Goal: Task Accomplishment & Management: Manage account settings

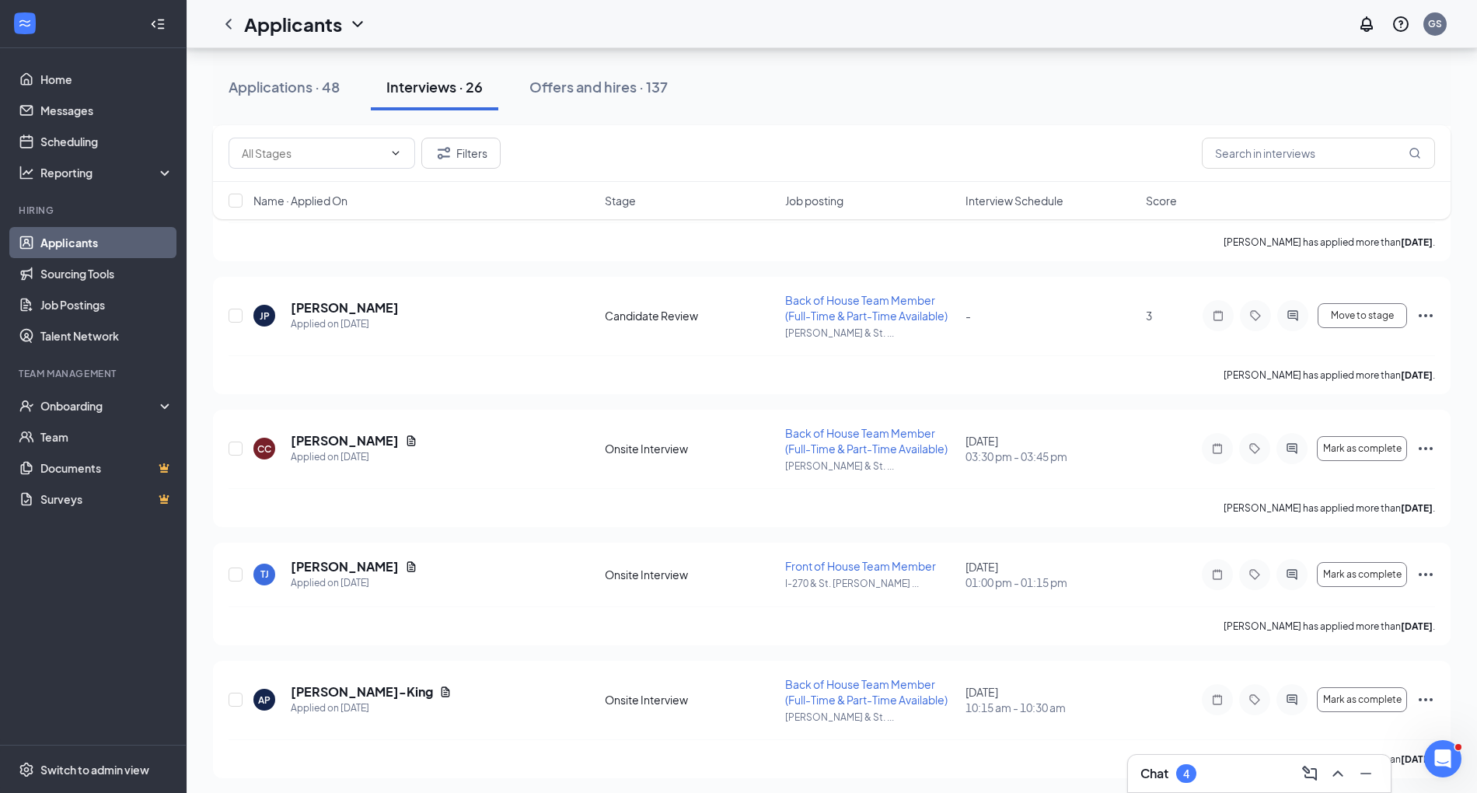
scroll to position [779, 0]
click at [598, 72] on button "Offers and hires · 137" at bounding box center [598, 87] width 169 height 47
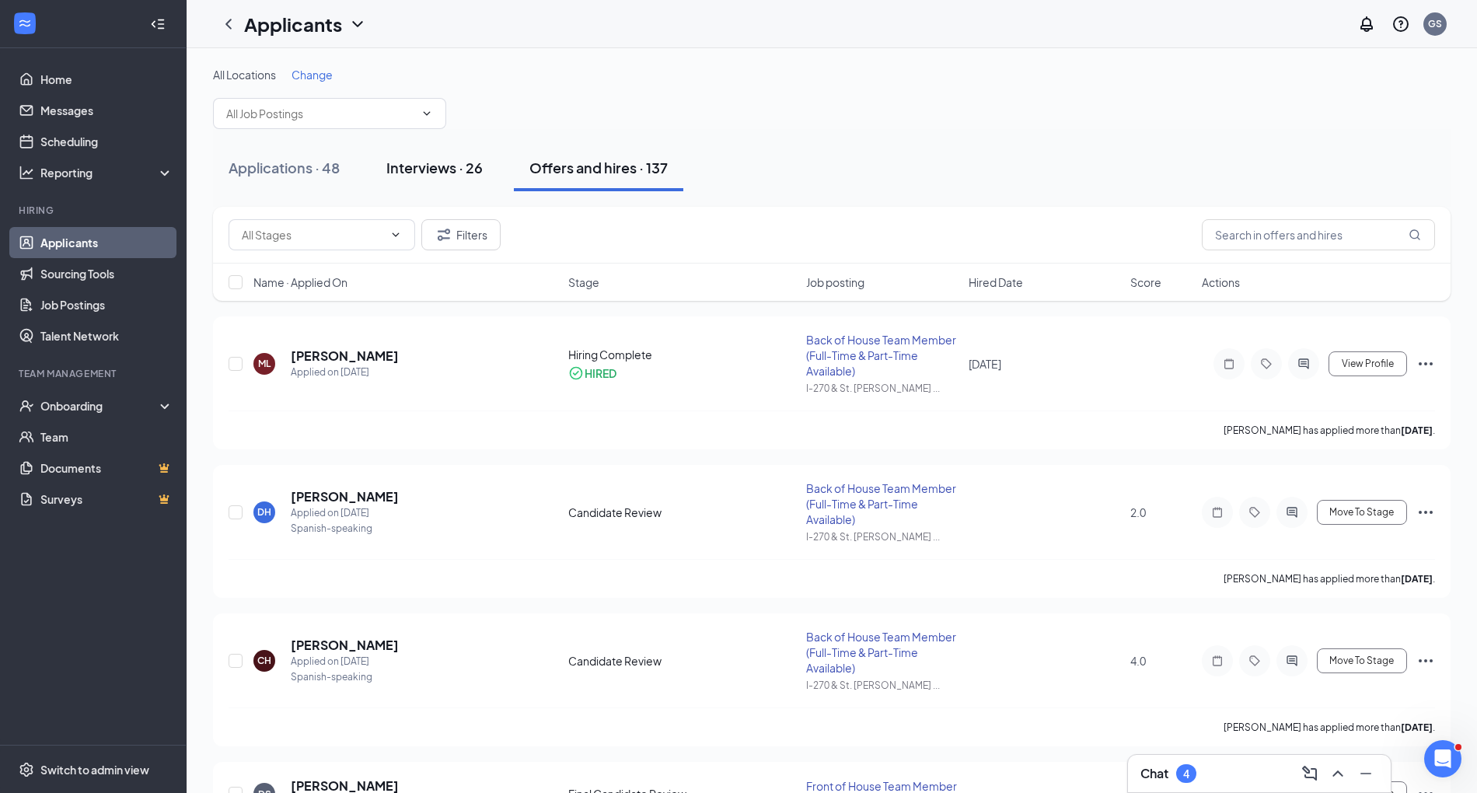
click at [452, 159] on div "Interviews · 26" at bounding box center [434, 167] width 96 height 19
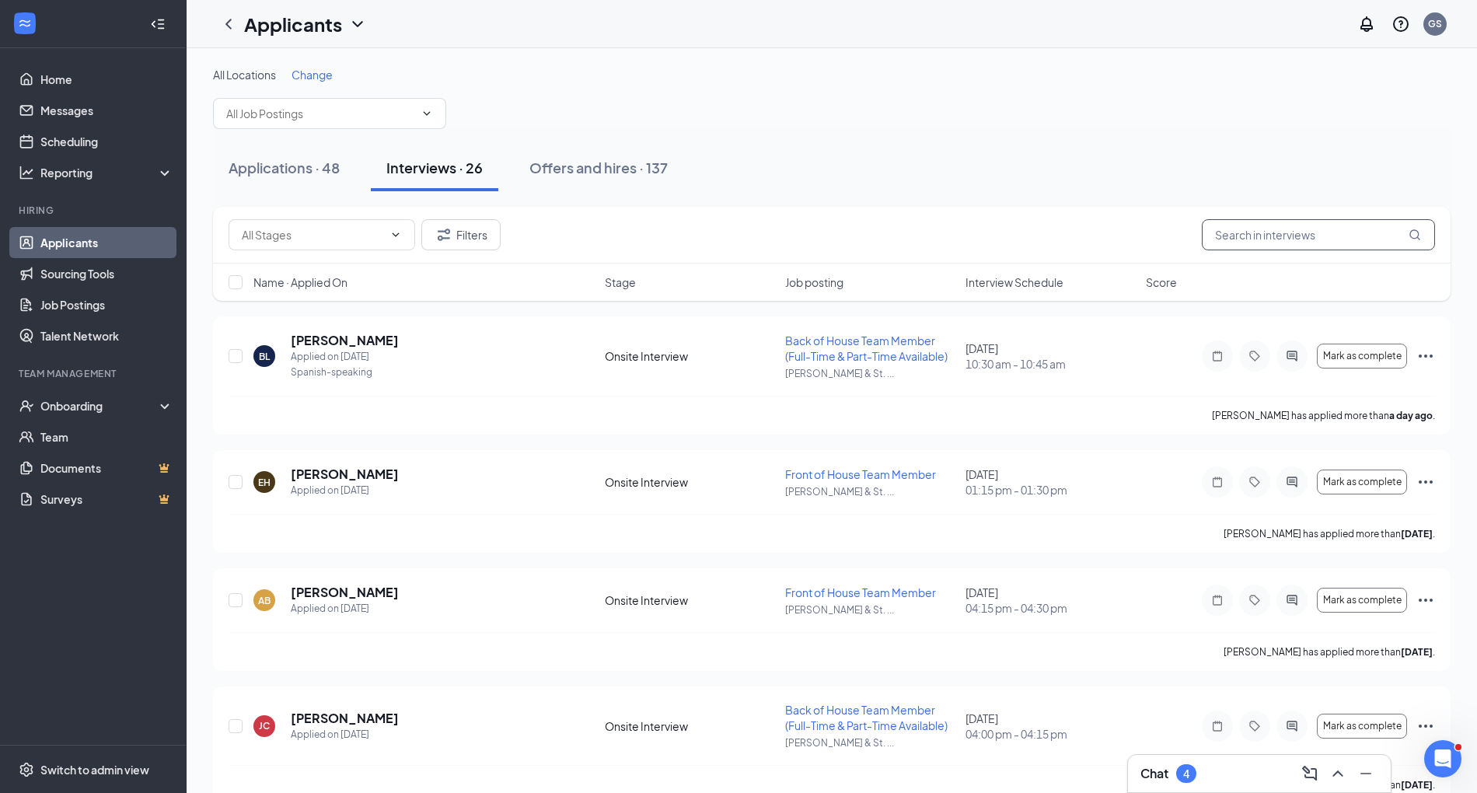
click at [1248, 238] on input "text" at bounding box center [1318, 234] width 233 height 31
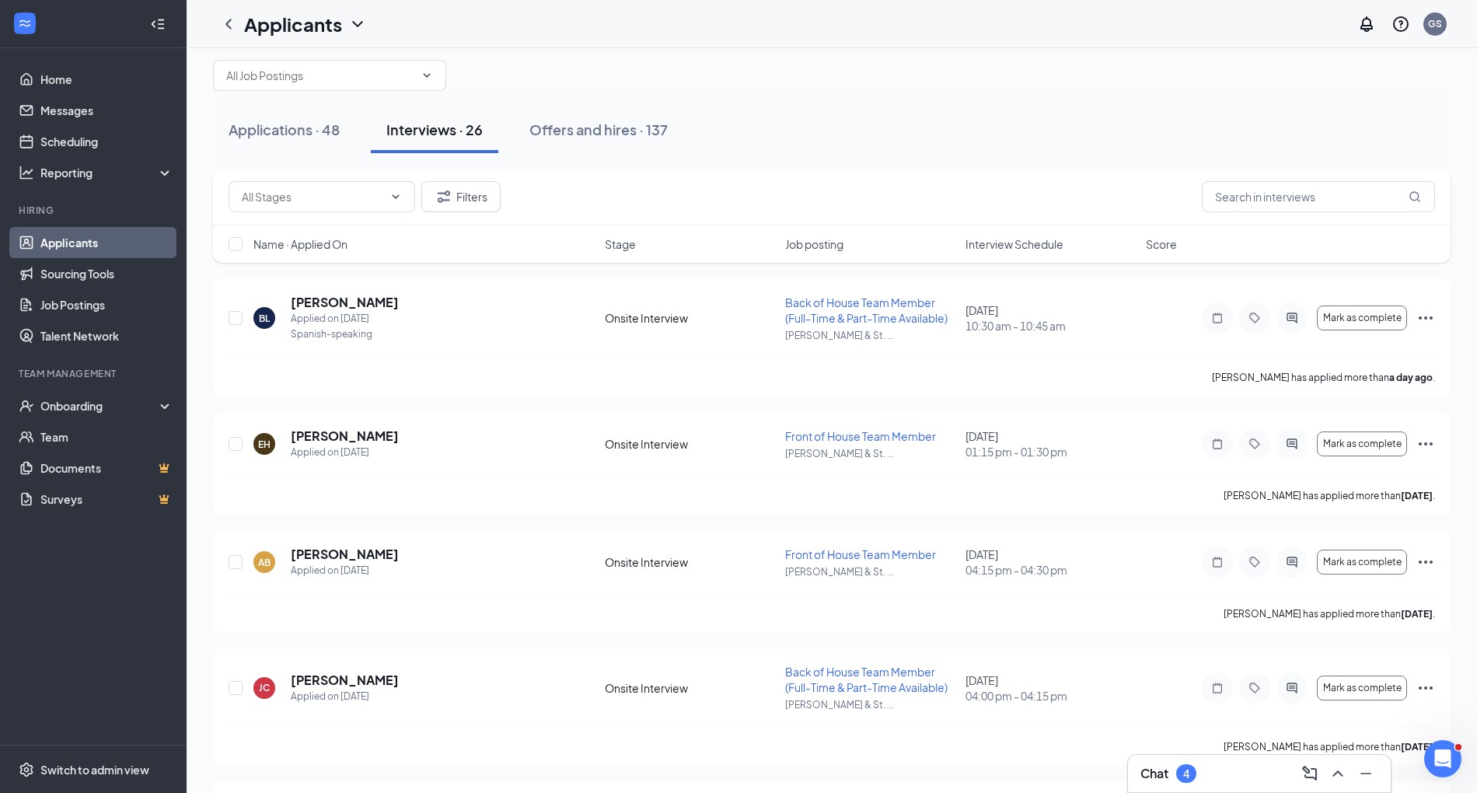
click at [980, 245] on span "Interview Schedule" at bounding box center [1014, 244] width 98 height 16
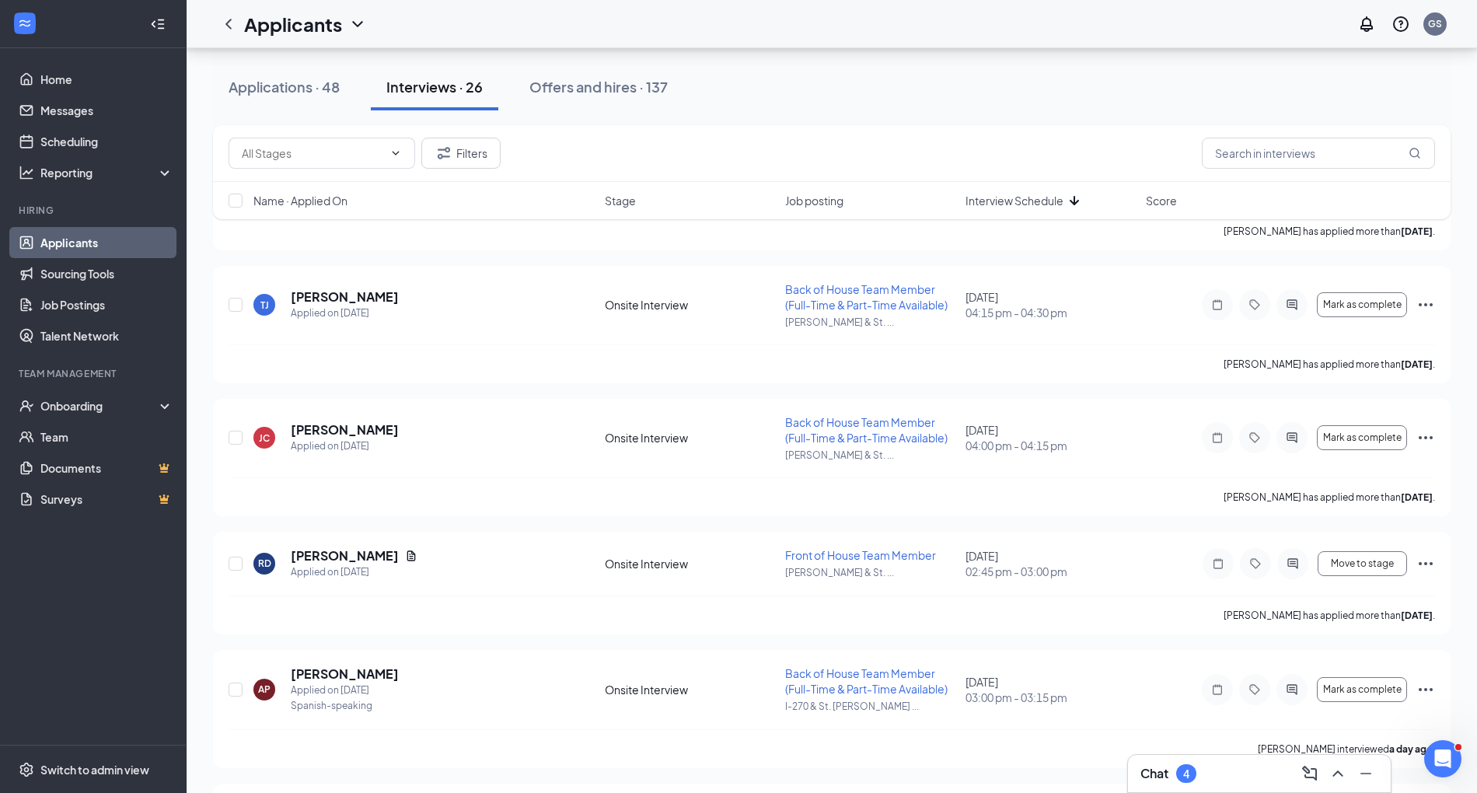
scroll to position [2289, 0]
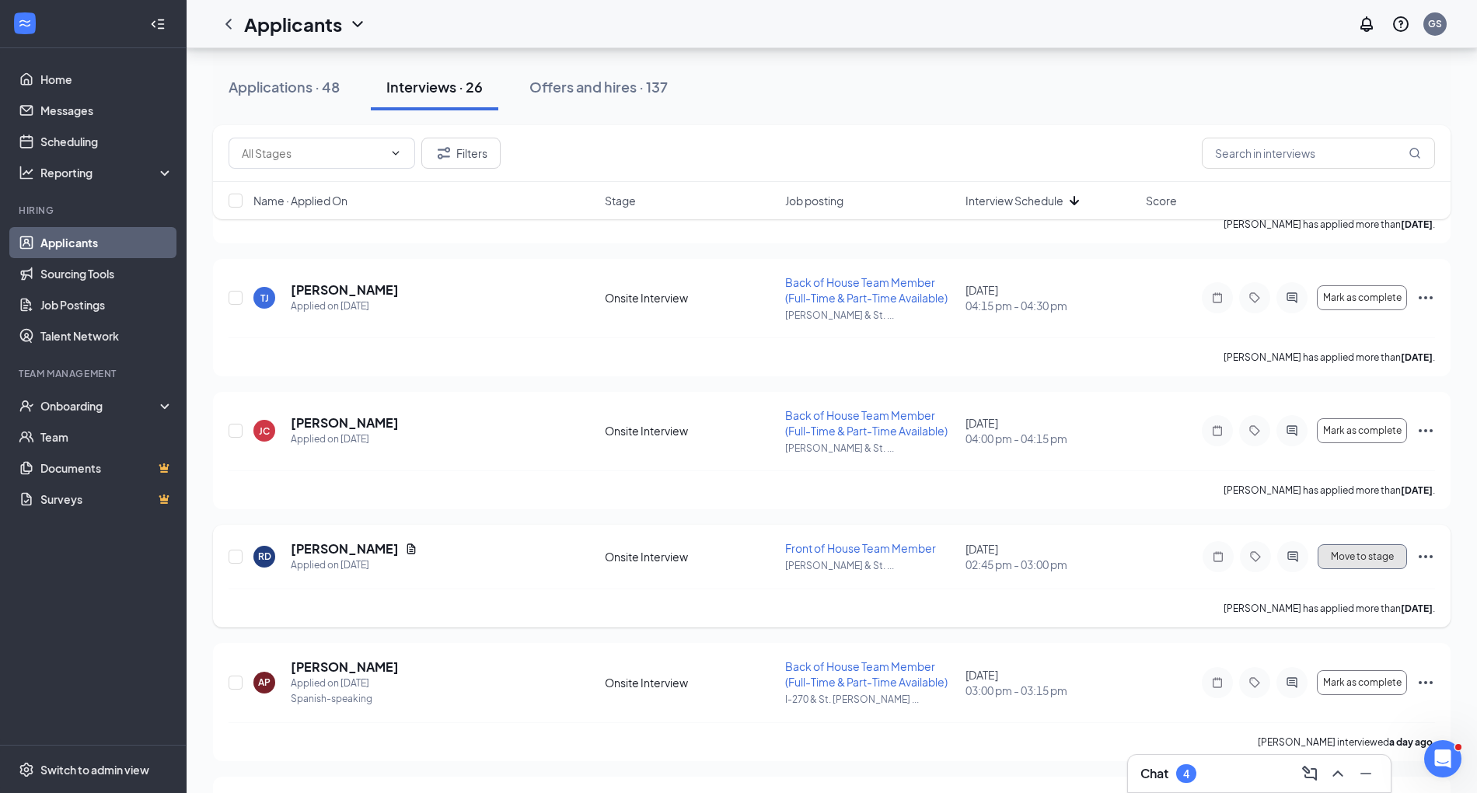
click at [1374, 551] on span "Move to stage" at bounding box center [1362, 556] width 63 height 11
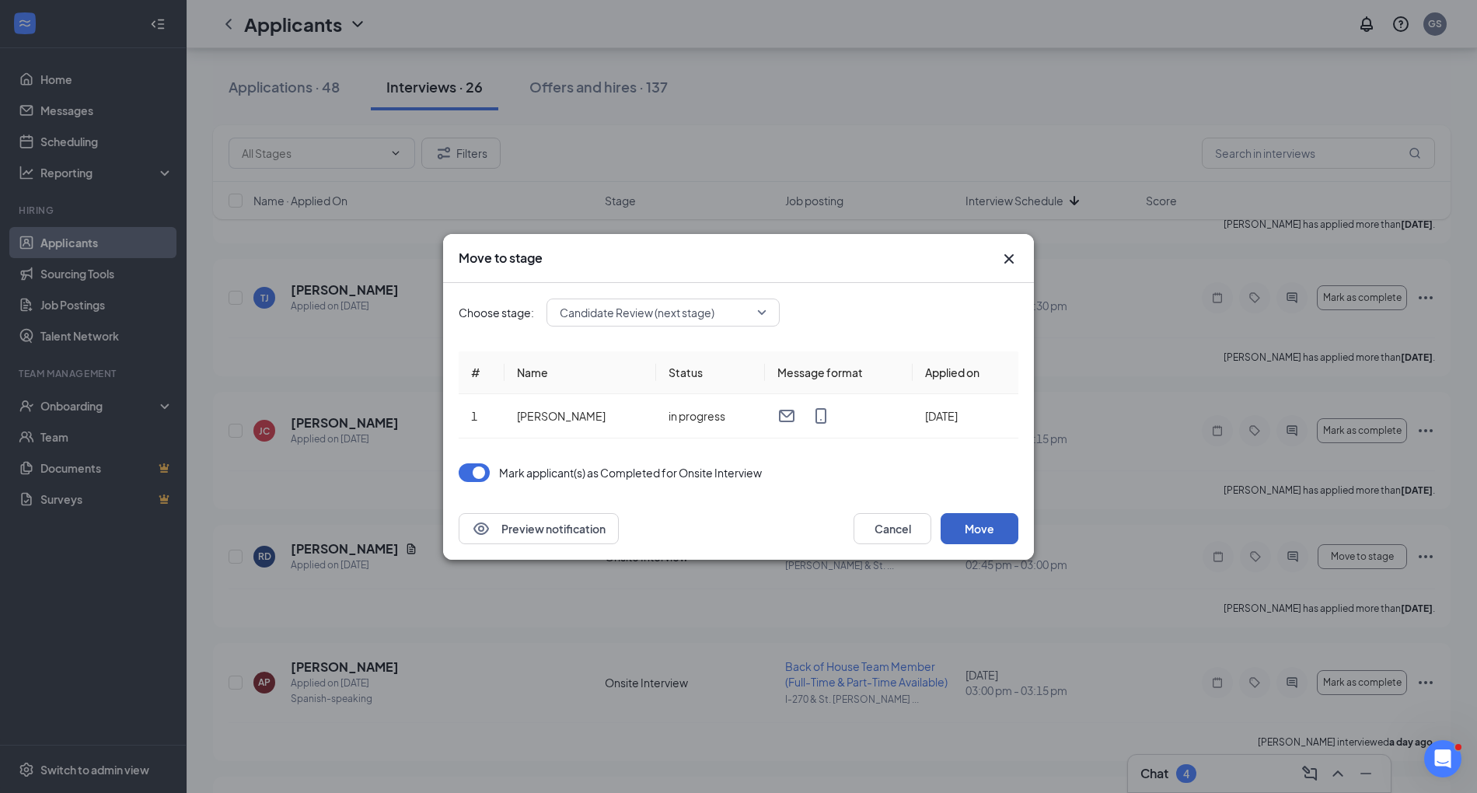
click at [995, 540] on button "Move" at bounding box center [980, 528] width 78 height 31
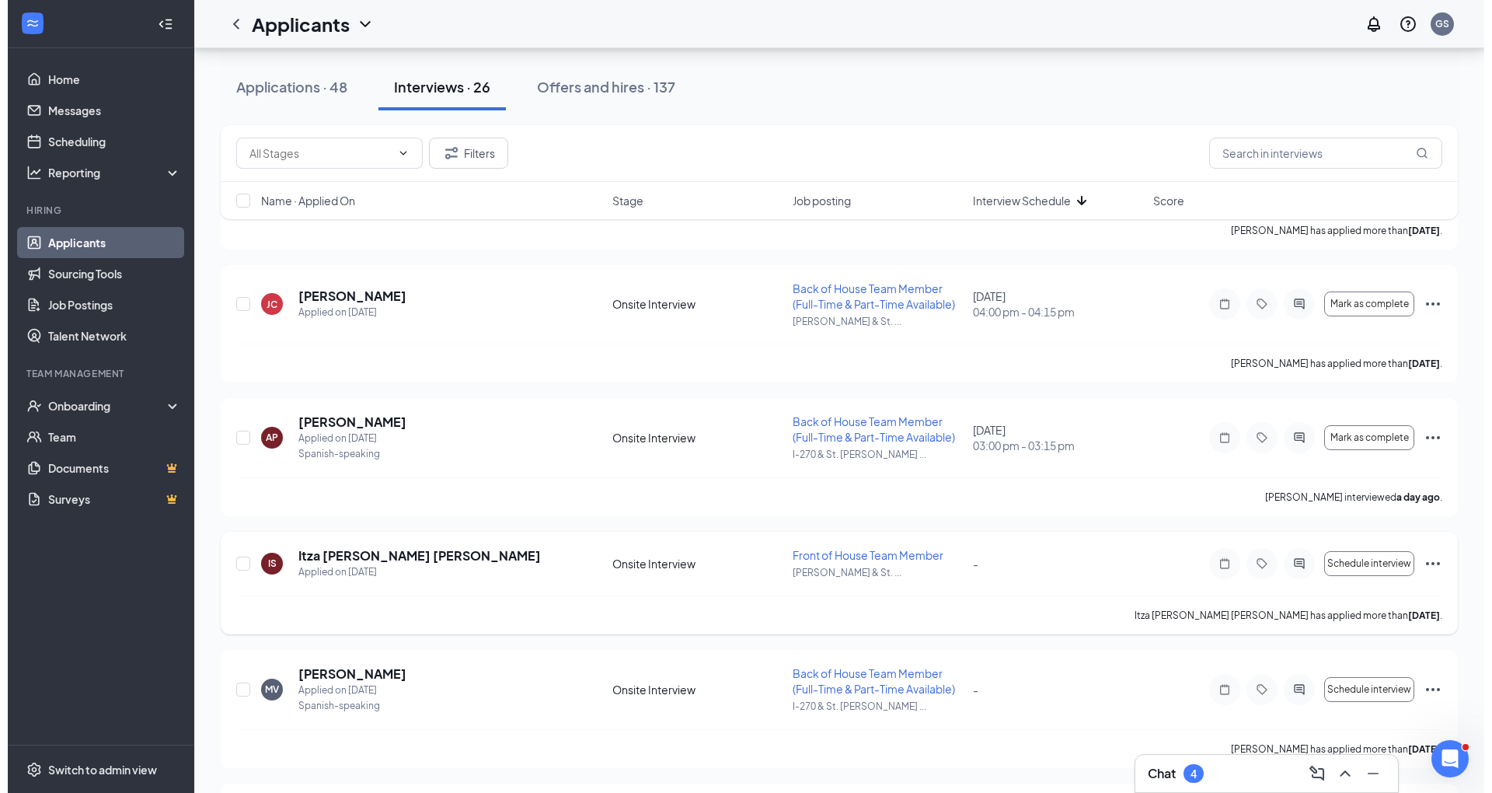
scroll to position [2425, 0]
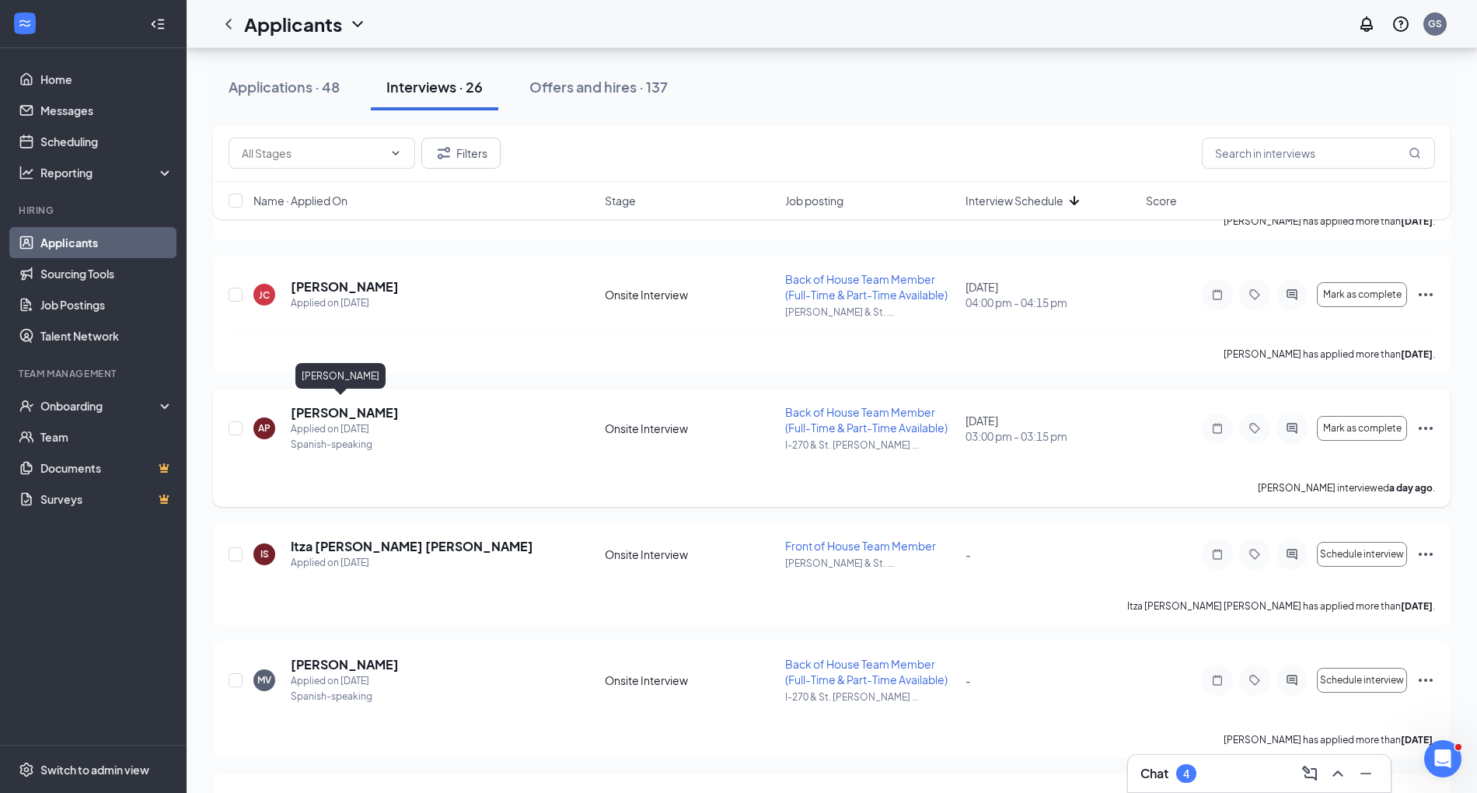
click at [337, 407] on h5 "[PERSON_NAME]" at bounding box center [345, 412] width 108 height 17
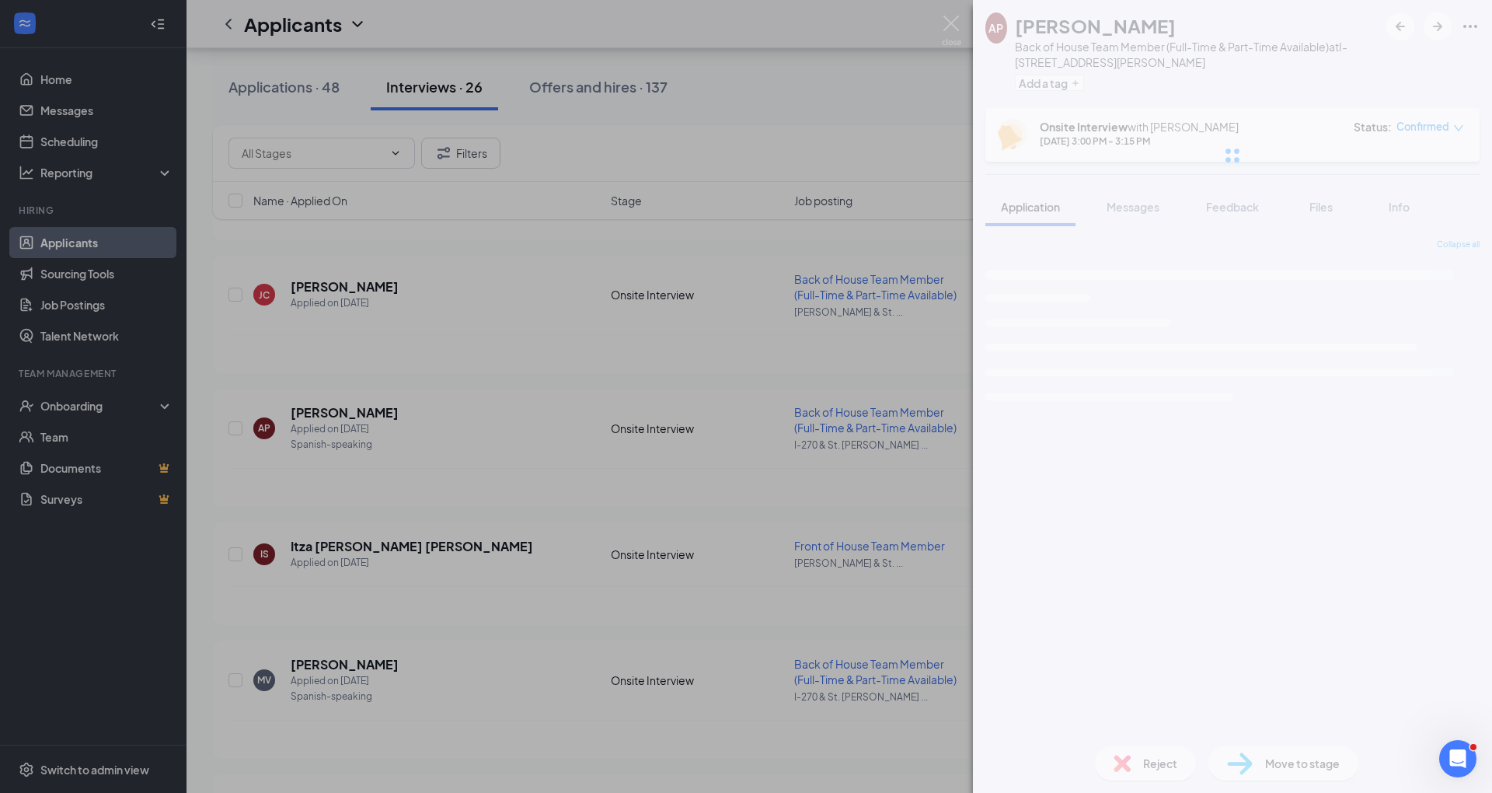
click at [1147, 773] on div "Reject" at bounding box center [1145, 763] width 101 height 34
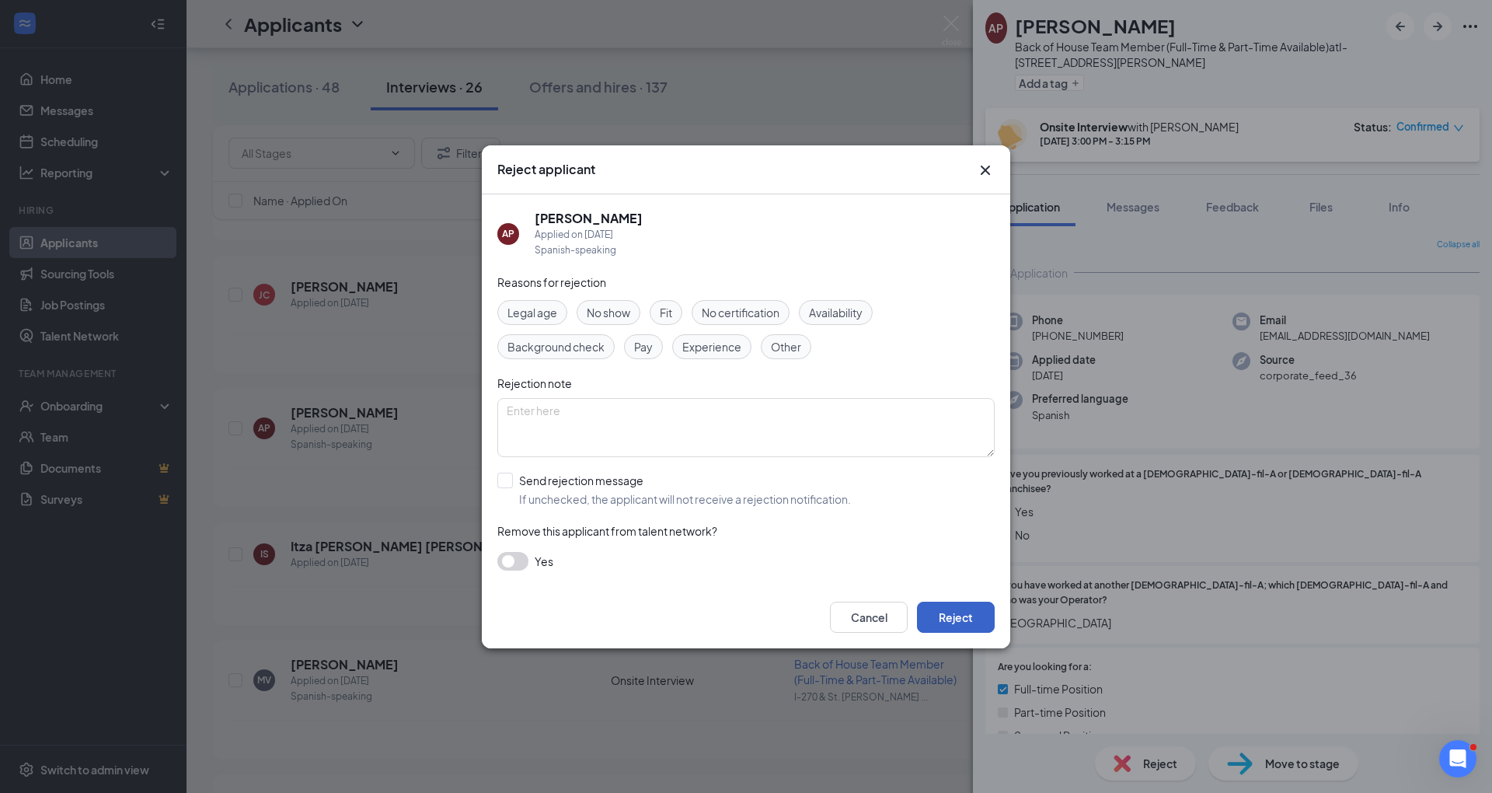
click at [946, 614] on button "Reject" at bounding box center [956, 617] width 78 height 31
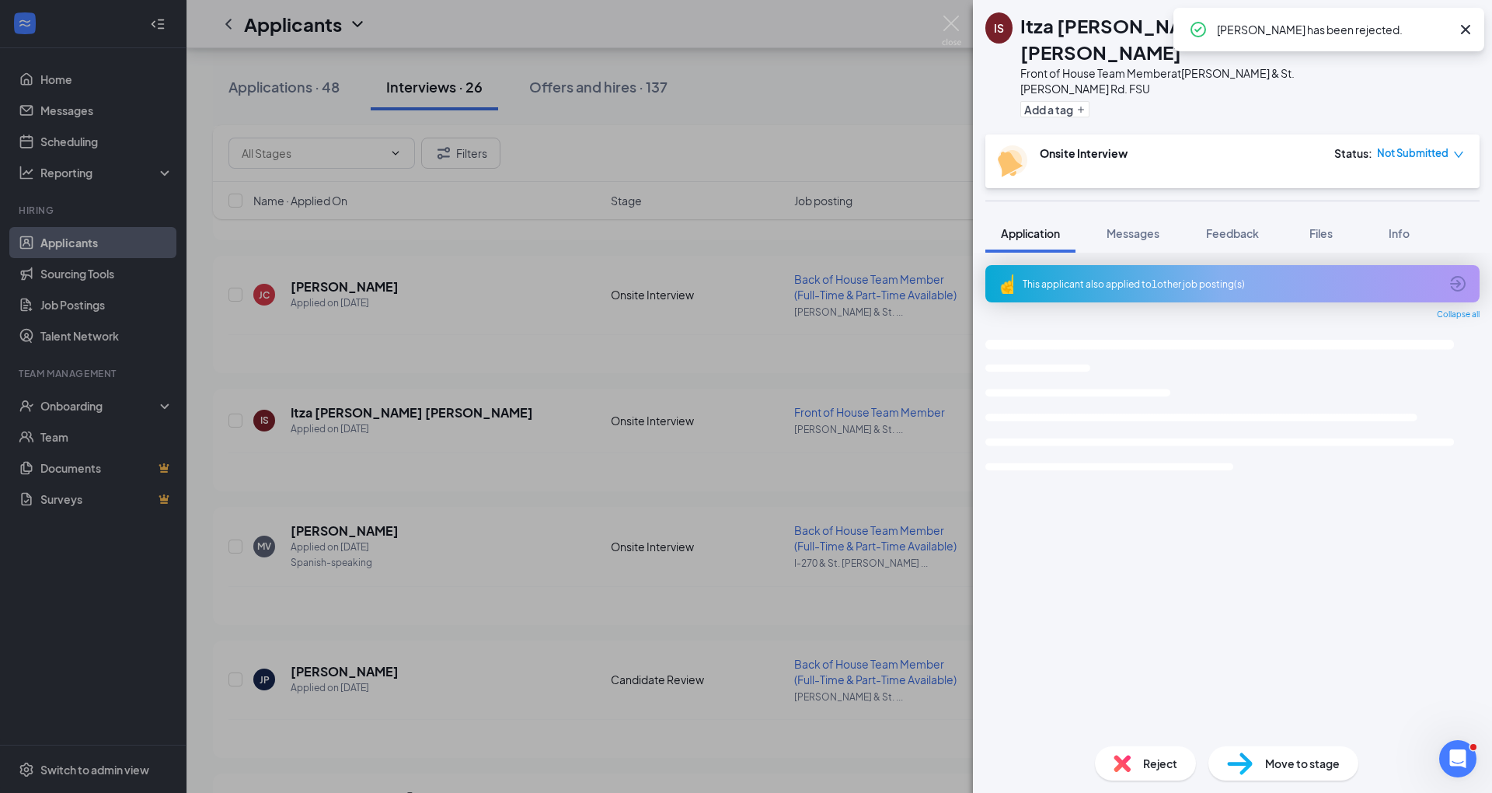
click at [1124, 765] on img at bounding box center [1122, 763] width 17 height 17
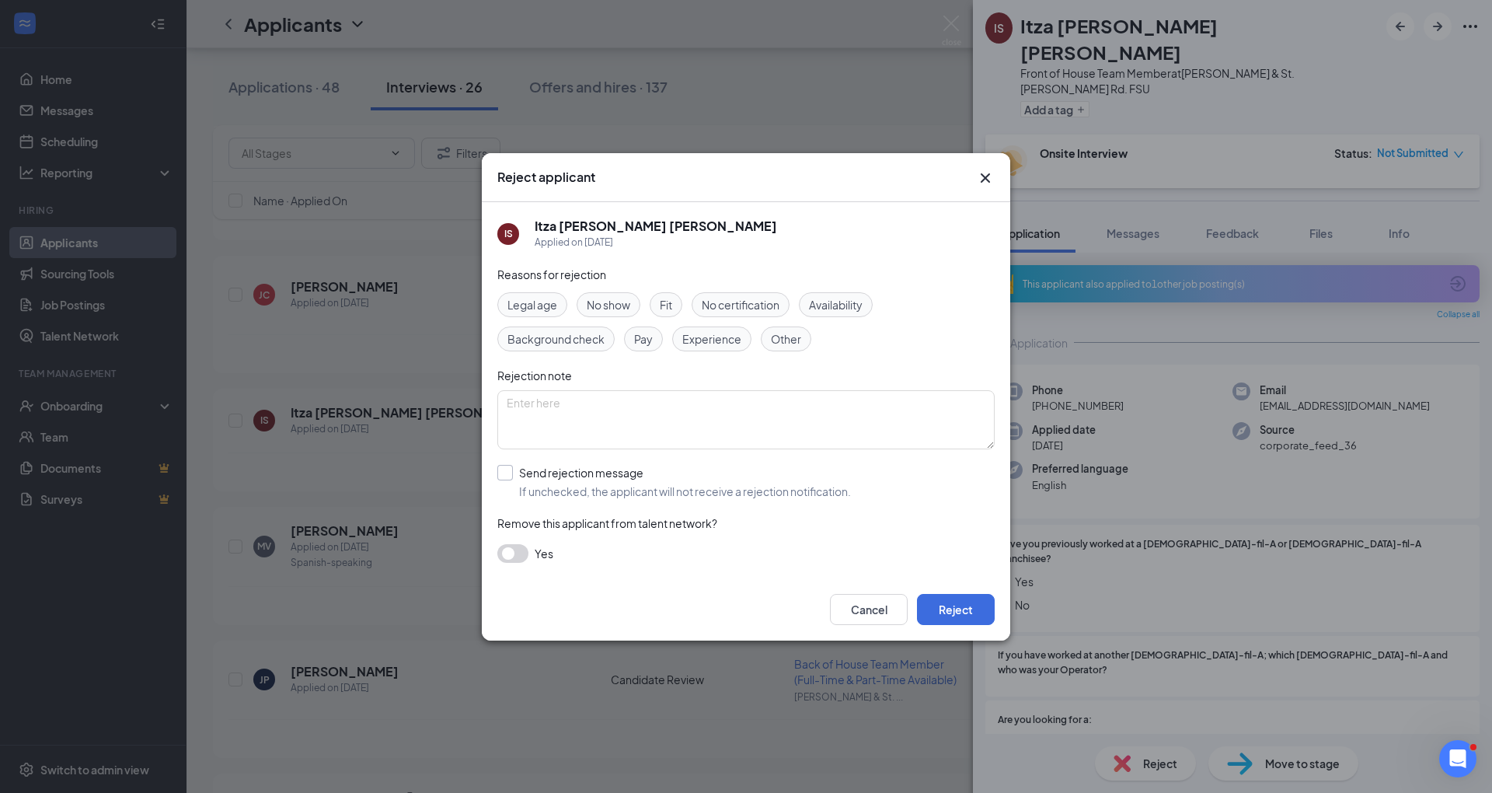
click at [636, 470] on input "Send rejection message If unchecked, the applicant will not receive a rejection…" at bounding box center [674, 482] width 354 height 34
checkbox input "true"
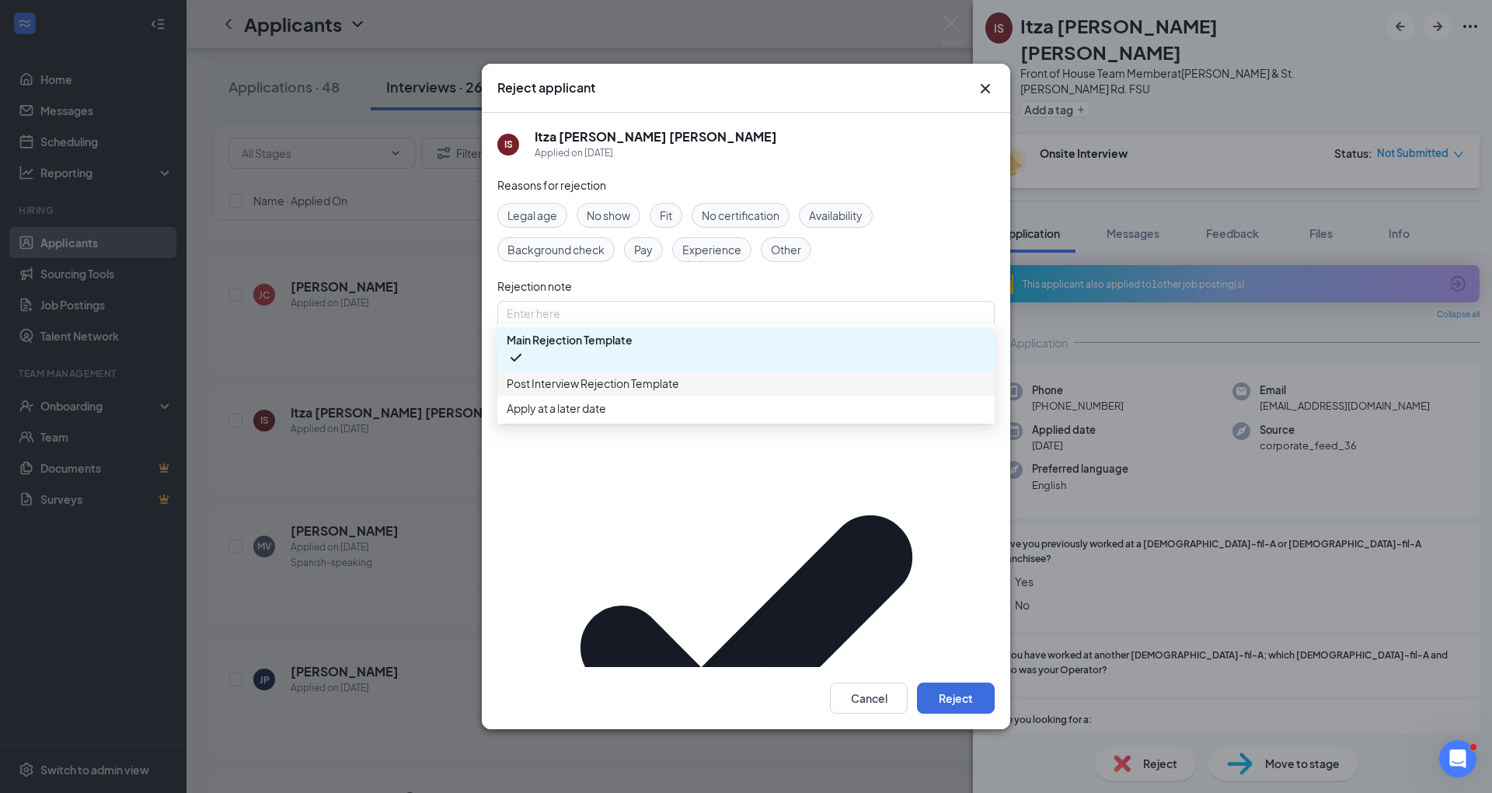
click at [751, 392] on span "Post Interview Rejection Template" at bounding box center [746, 383] width 479 height 17
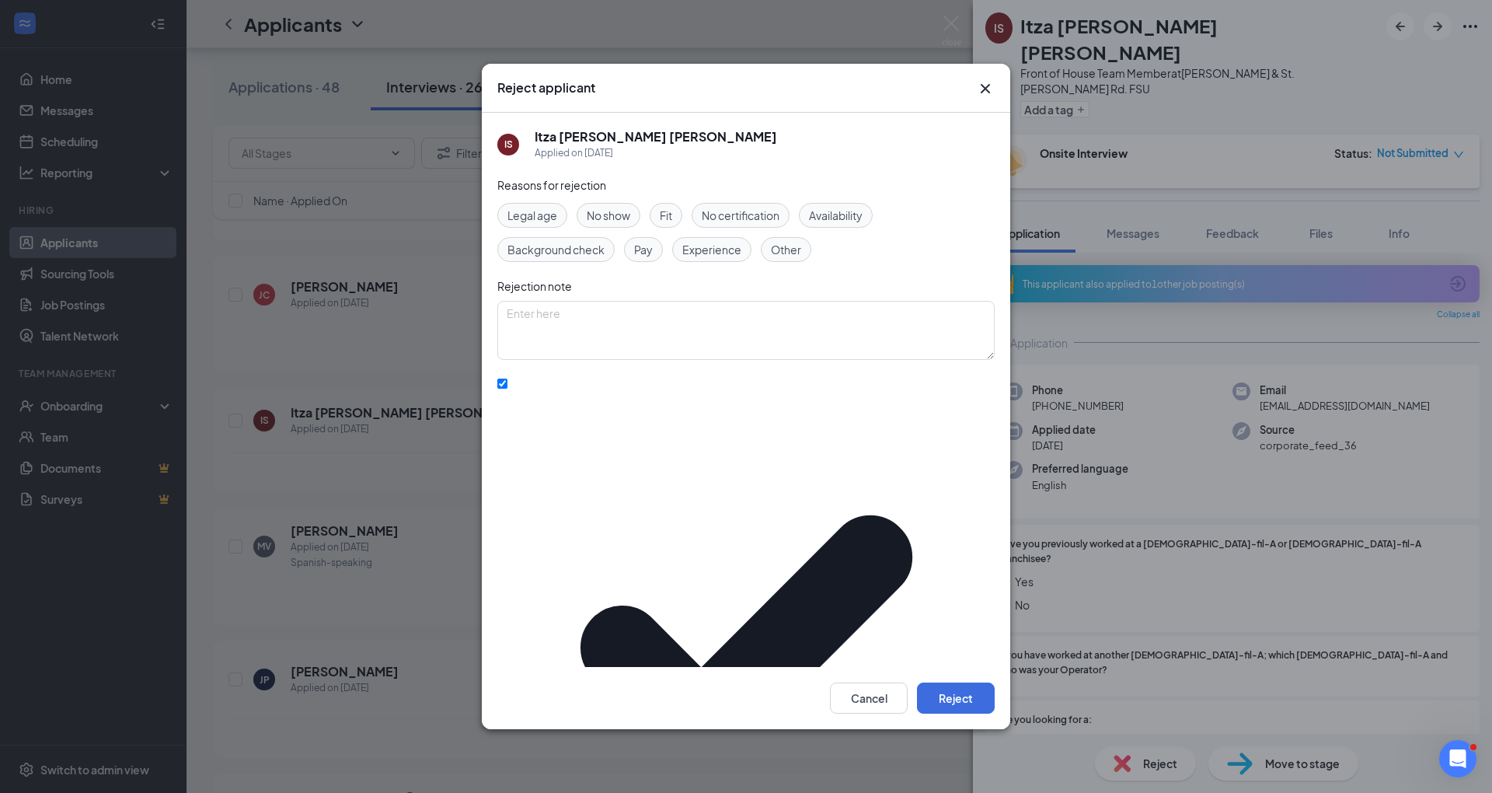
click at [994, 98] on icon "Cross" at bounding box center [985, 88] width 19 height 19
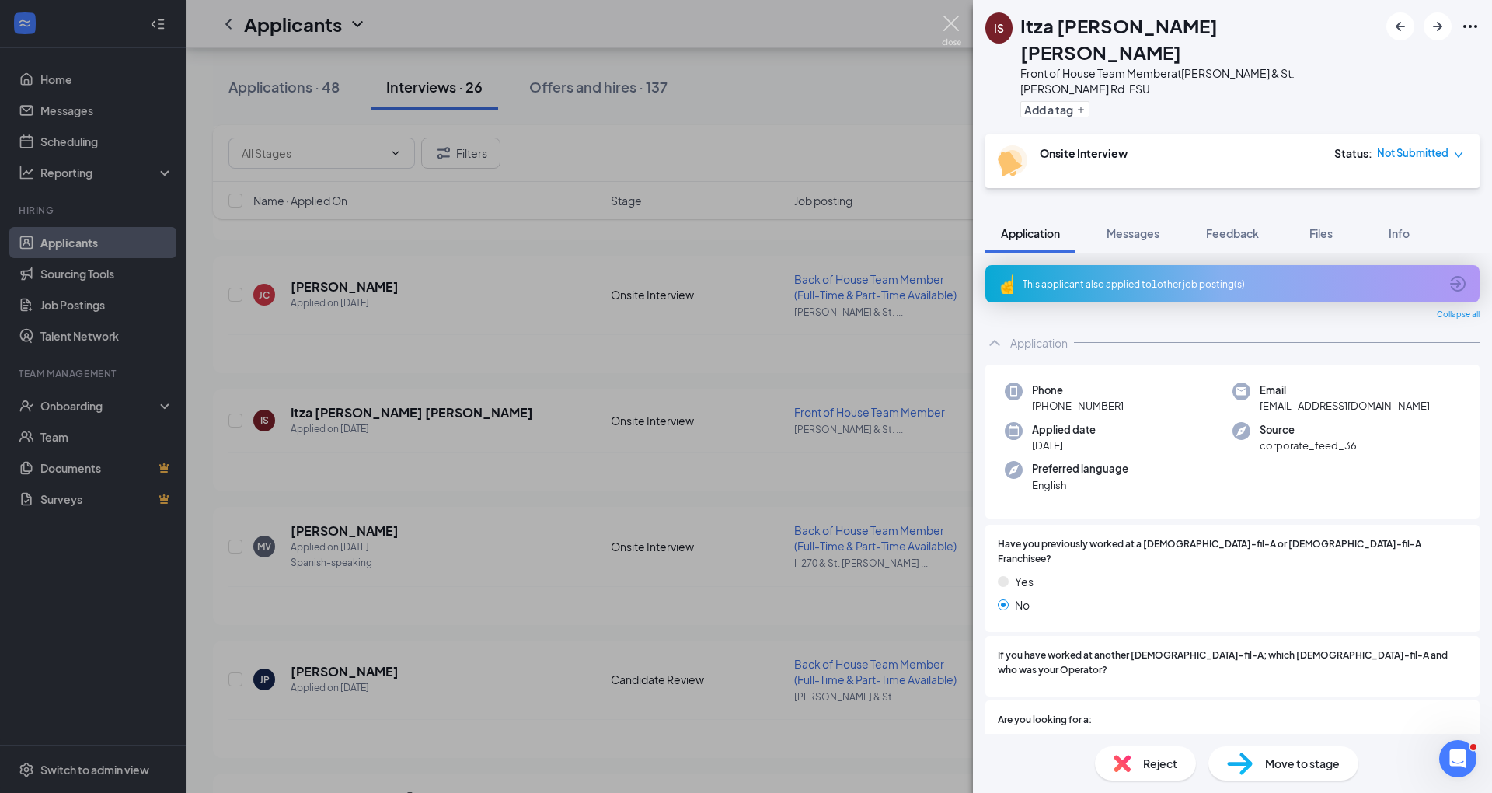
click at [950, 19] on img at bounding box center [951, 31] width 19 height 30
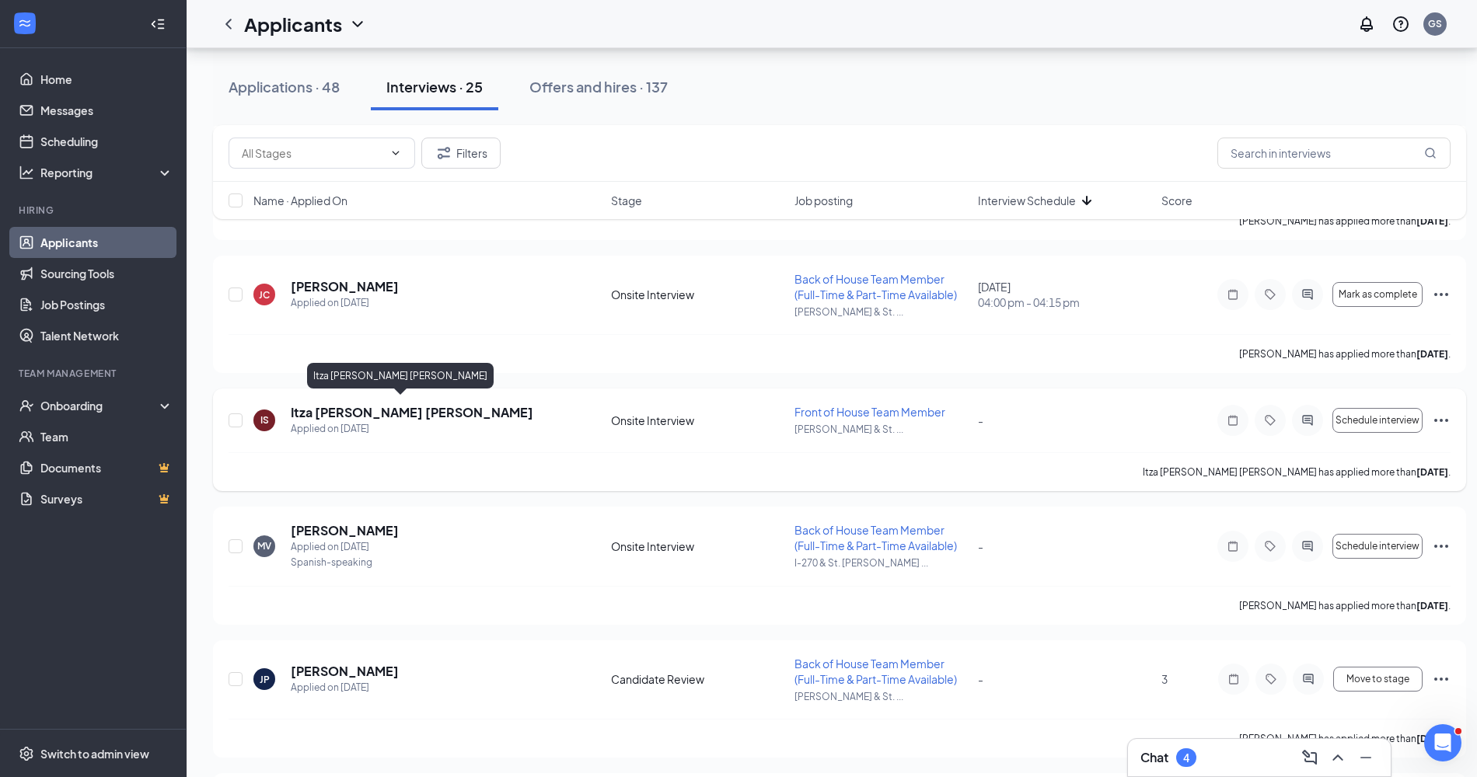
click at [396, 404] on h5 "Itza [PERSON_NAME] [PERSON_NAME]" at bounding box center [412, 412] width 243 height 17
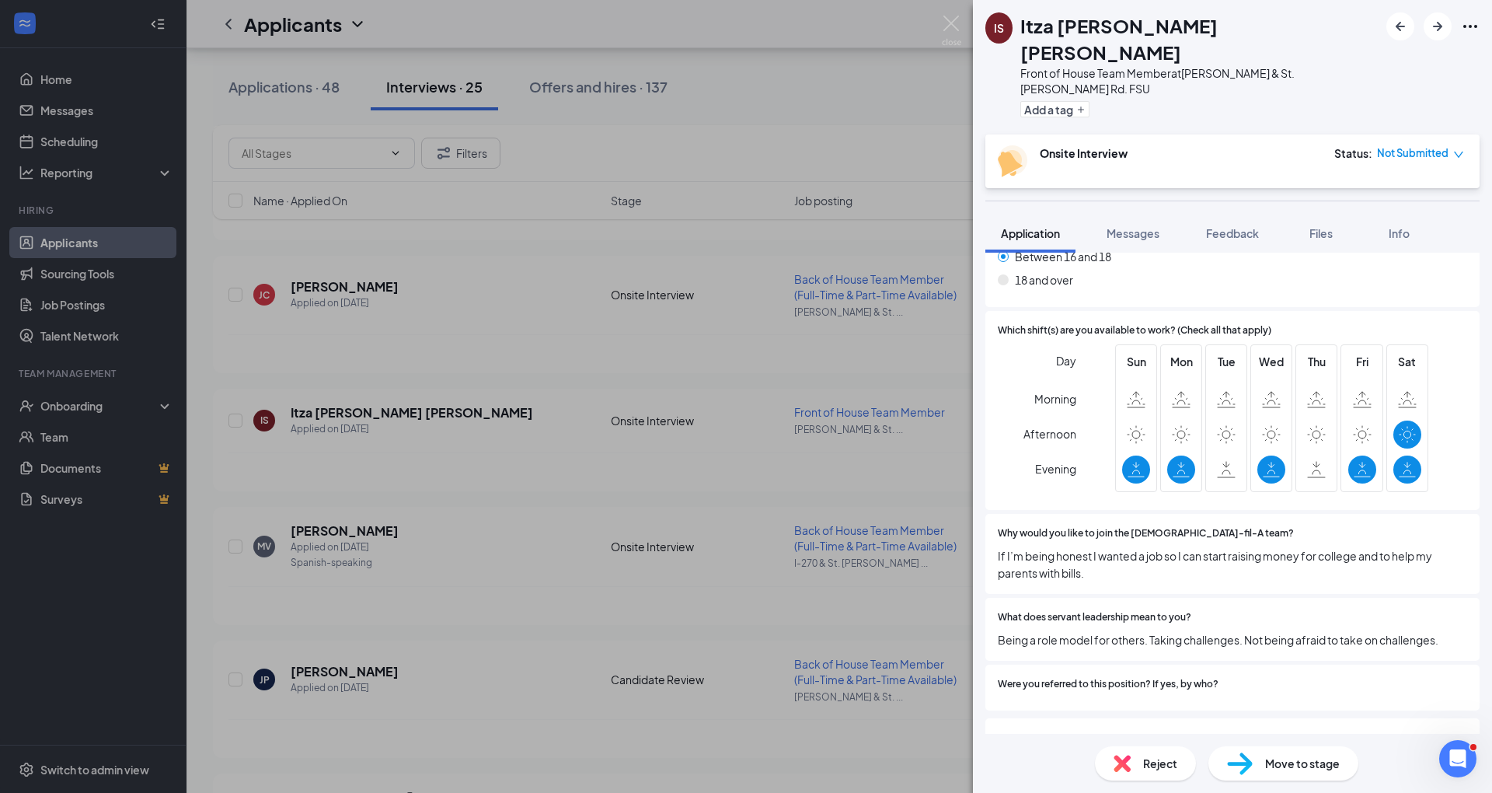
scroll to position [632, 0]
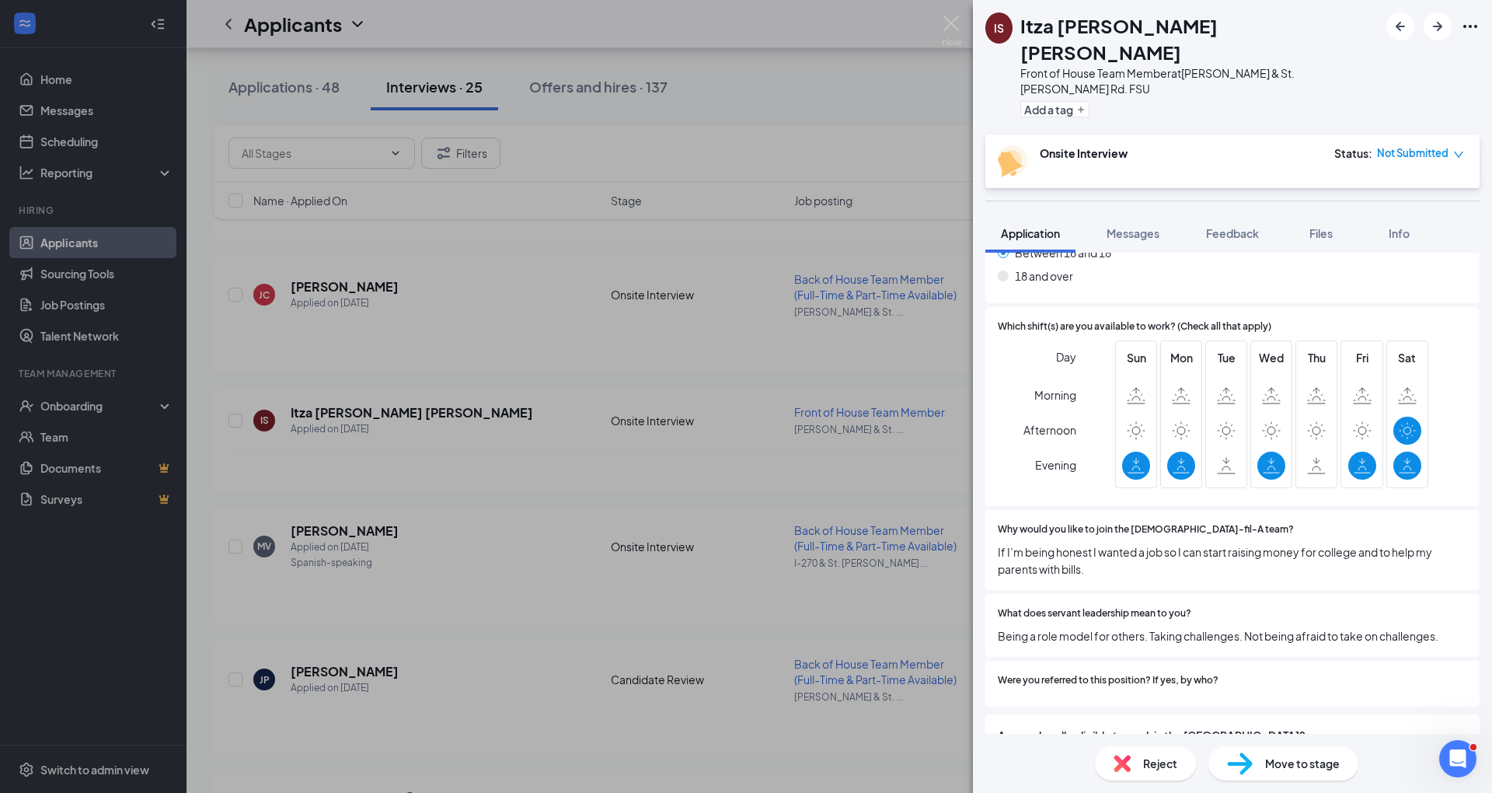
click at [1152, 752] on div "Reject" at bounding box center [1145, 763] width 101 height 34
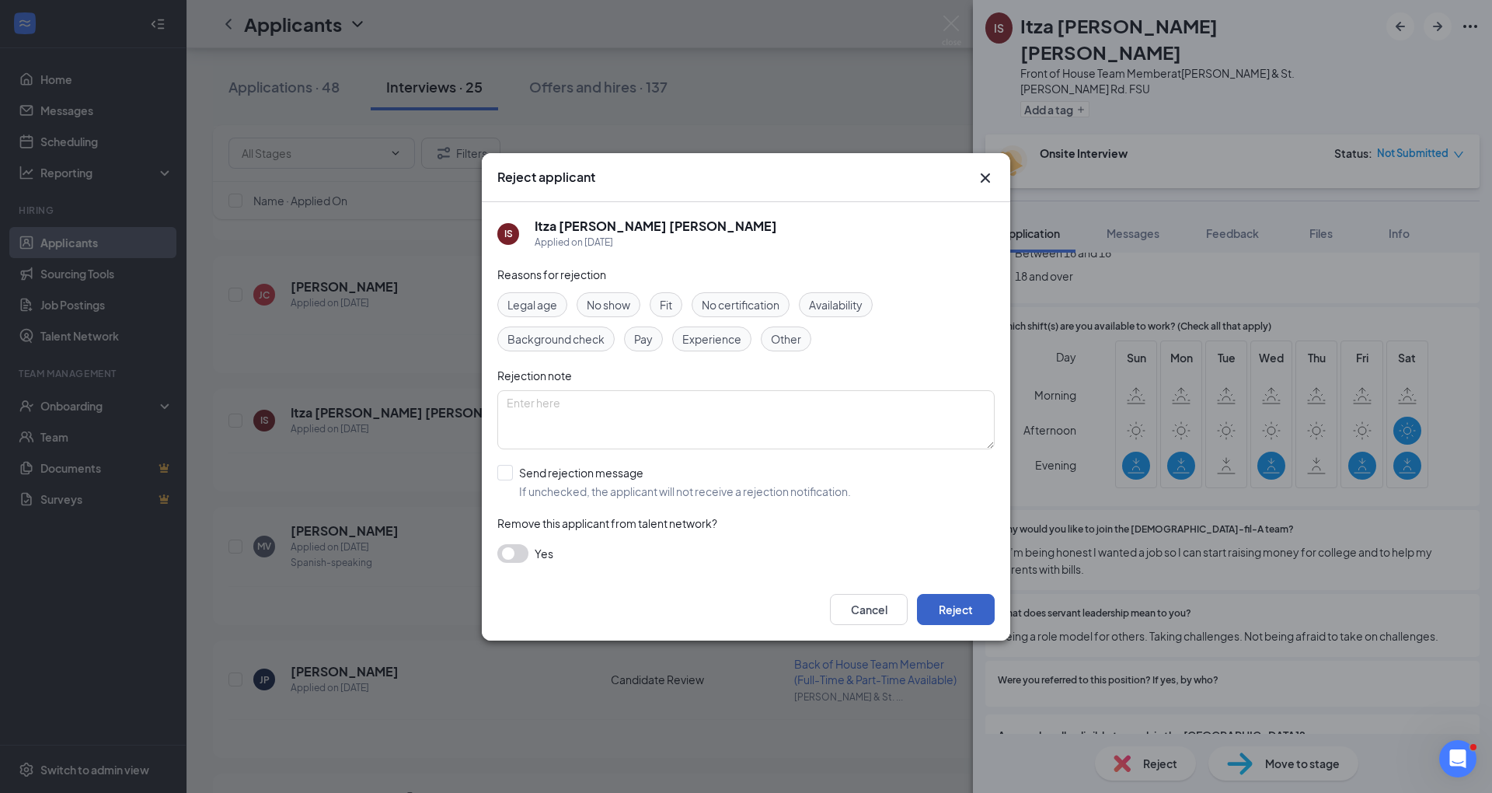
click at [965, 616] on button "Reject" at bounding box center [956, 609] width 78 height 31
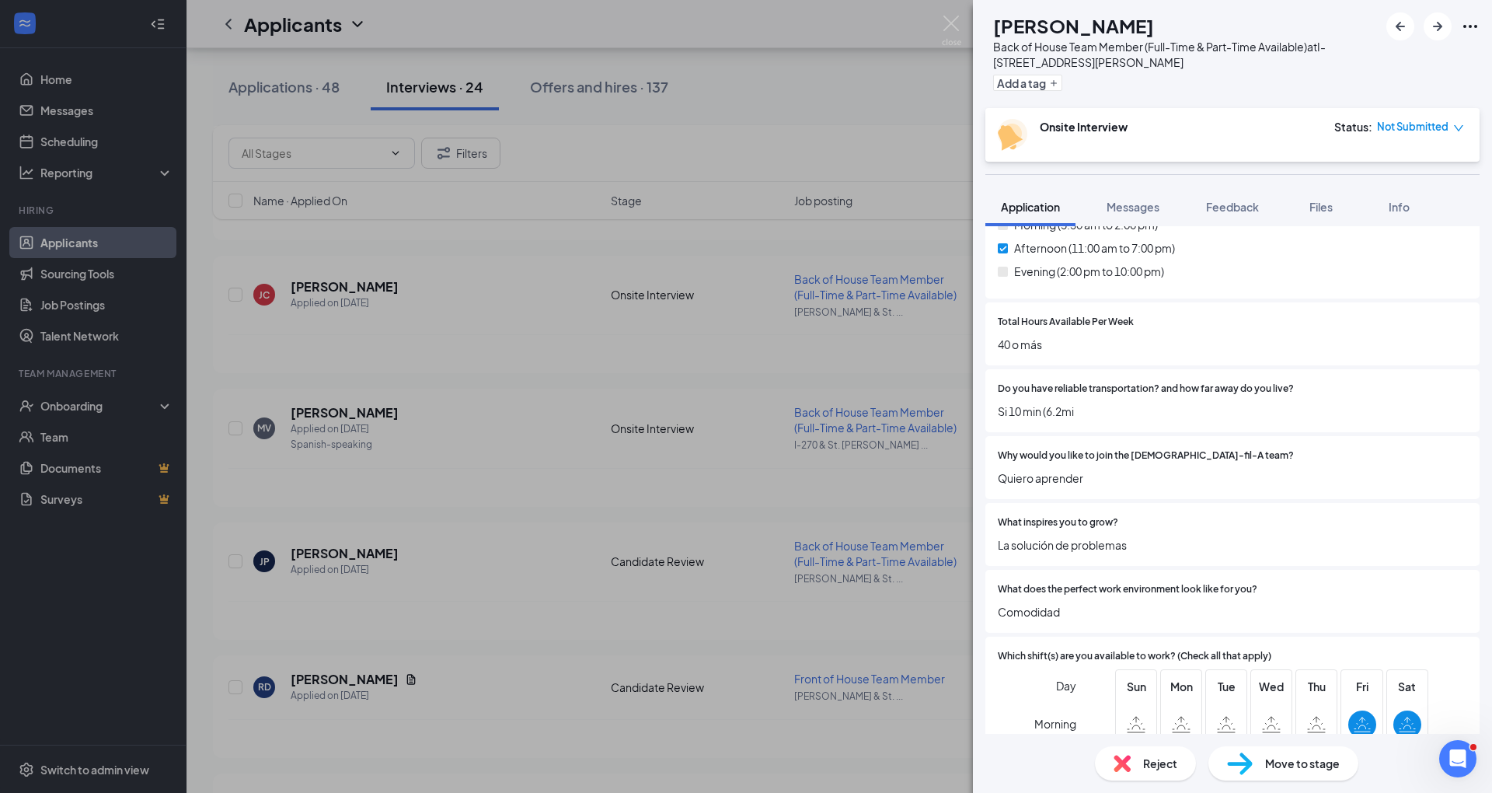
scroll to position [889, 0]
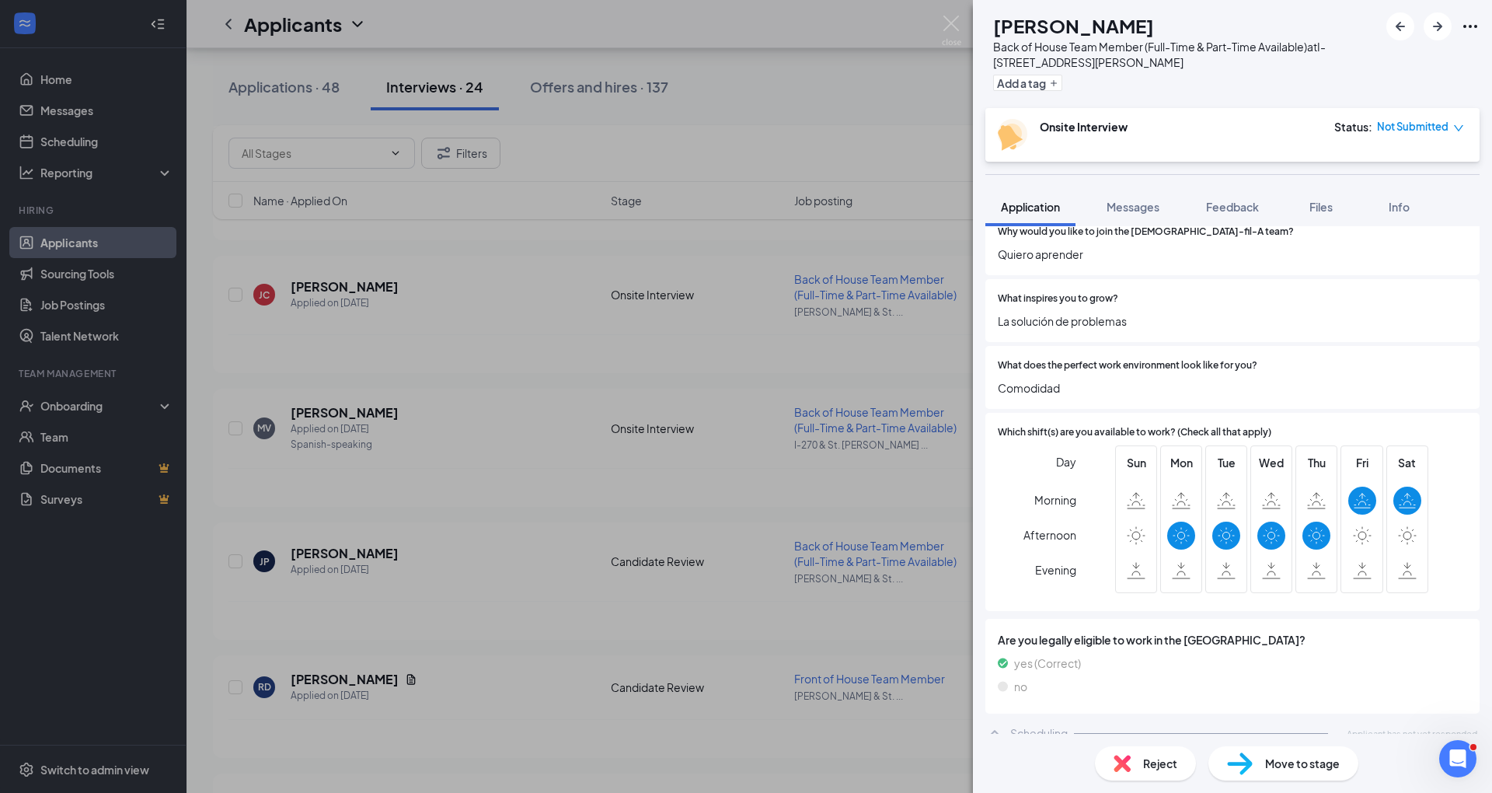
click at [1133, 200] on span "Messages" at bounding box center [1133, 207] width 53 height 14
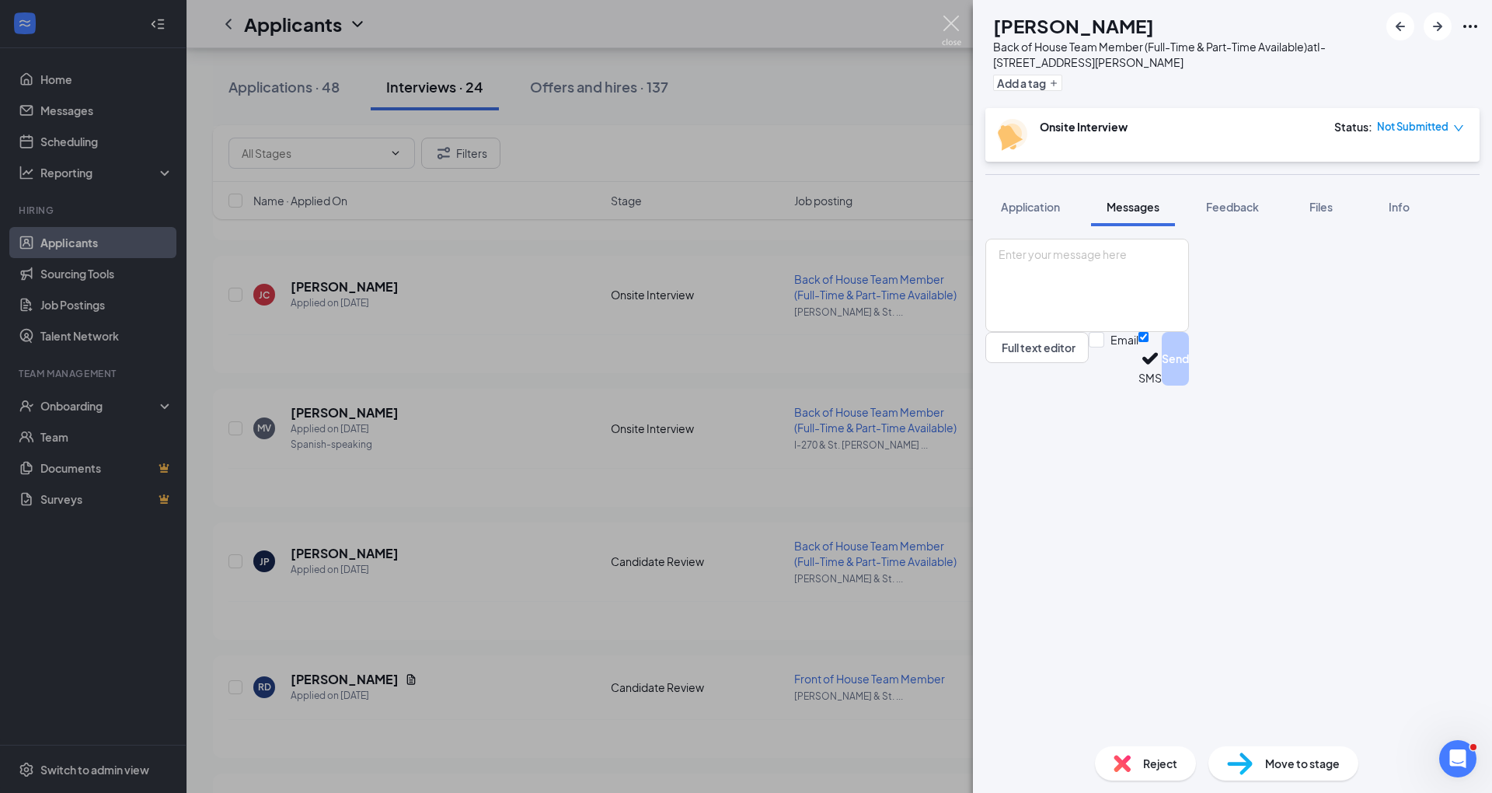
click at [951, 30] on img at bounding box center [951, 31] width 19 height 30
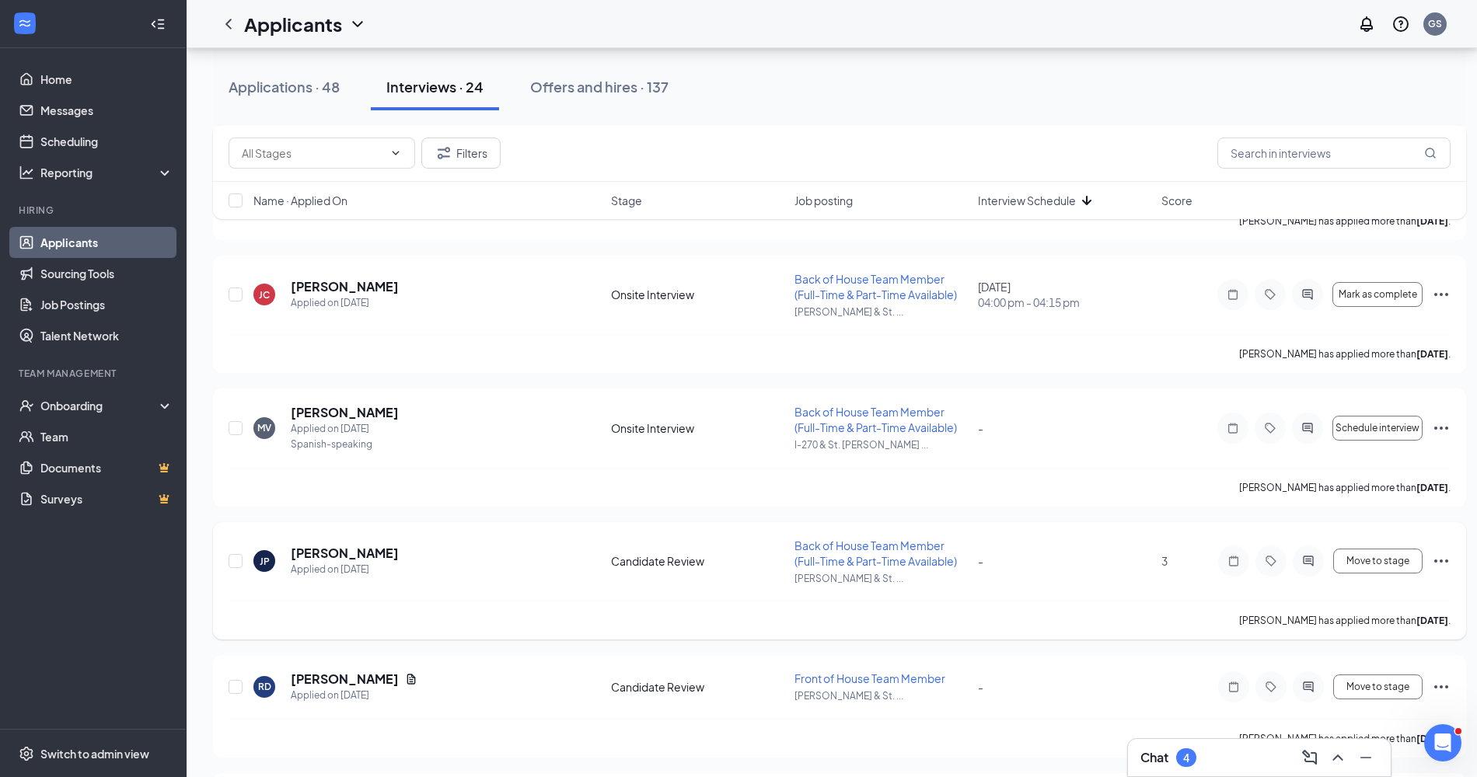
scroll to position [2551, 0]
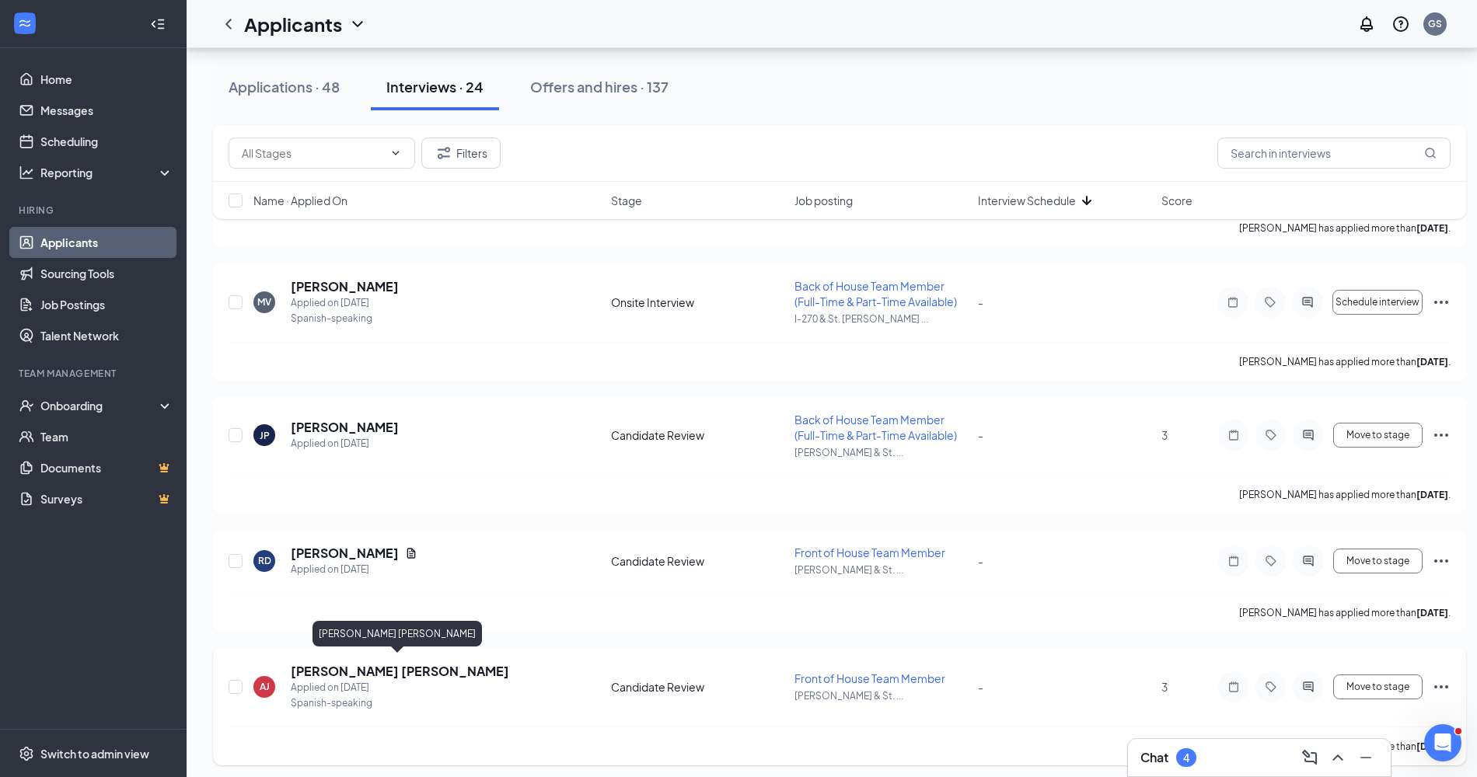
click at [445, 667] on h5 "[PERSON_NAME] [PERSON_NAME]" at bounding box center [400, 671] width 218 height 17
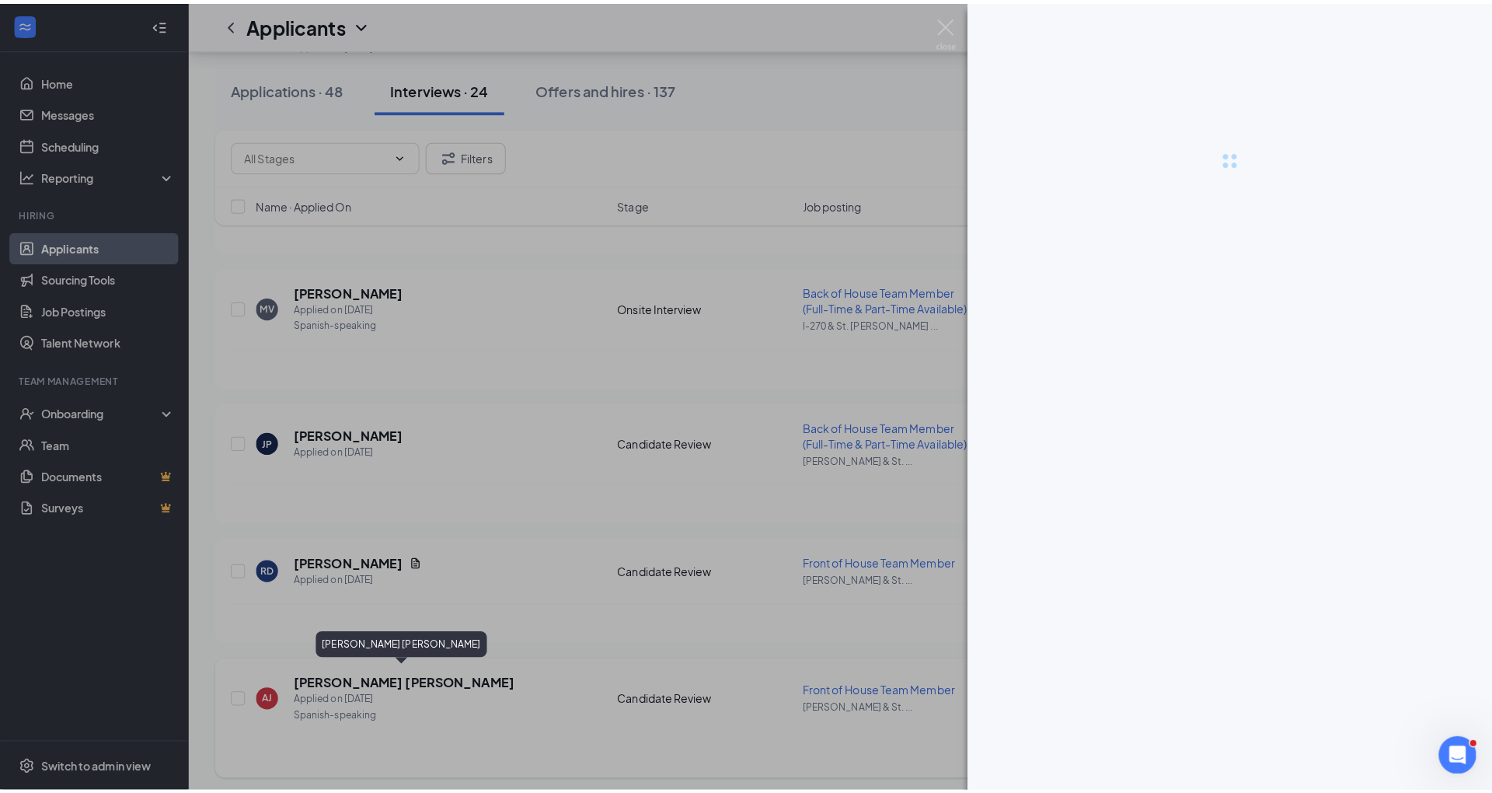
scroll to position [2536, 0]
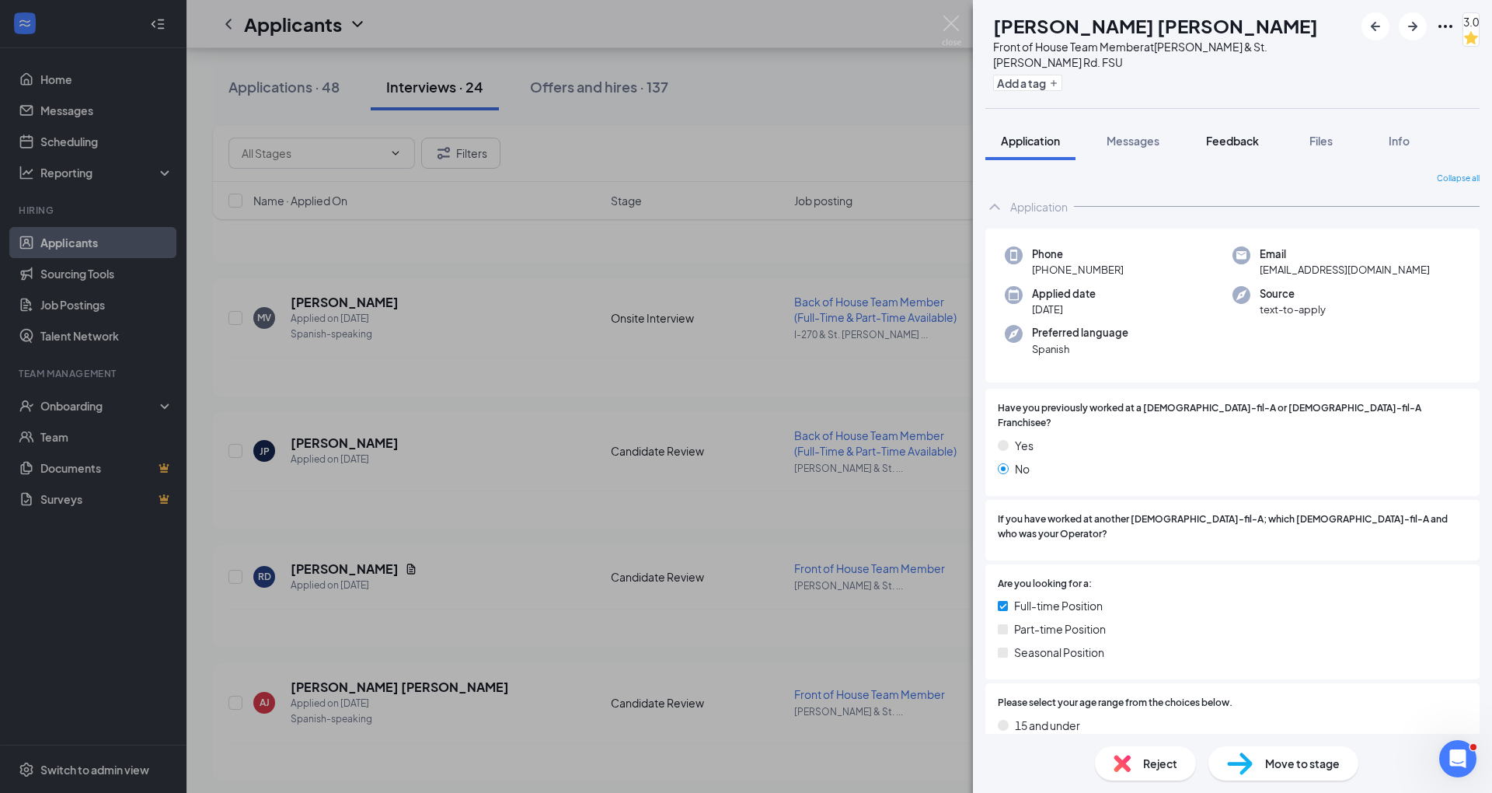
click at [1229, 148] on span "Feedback" at bounding box center [1232, 141] width 53 height 14
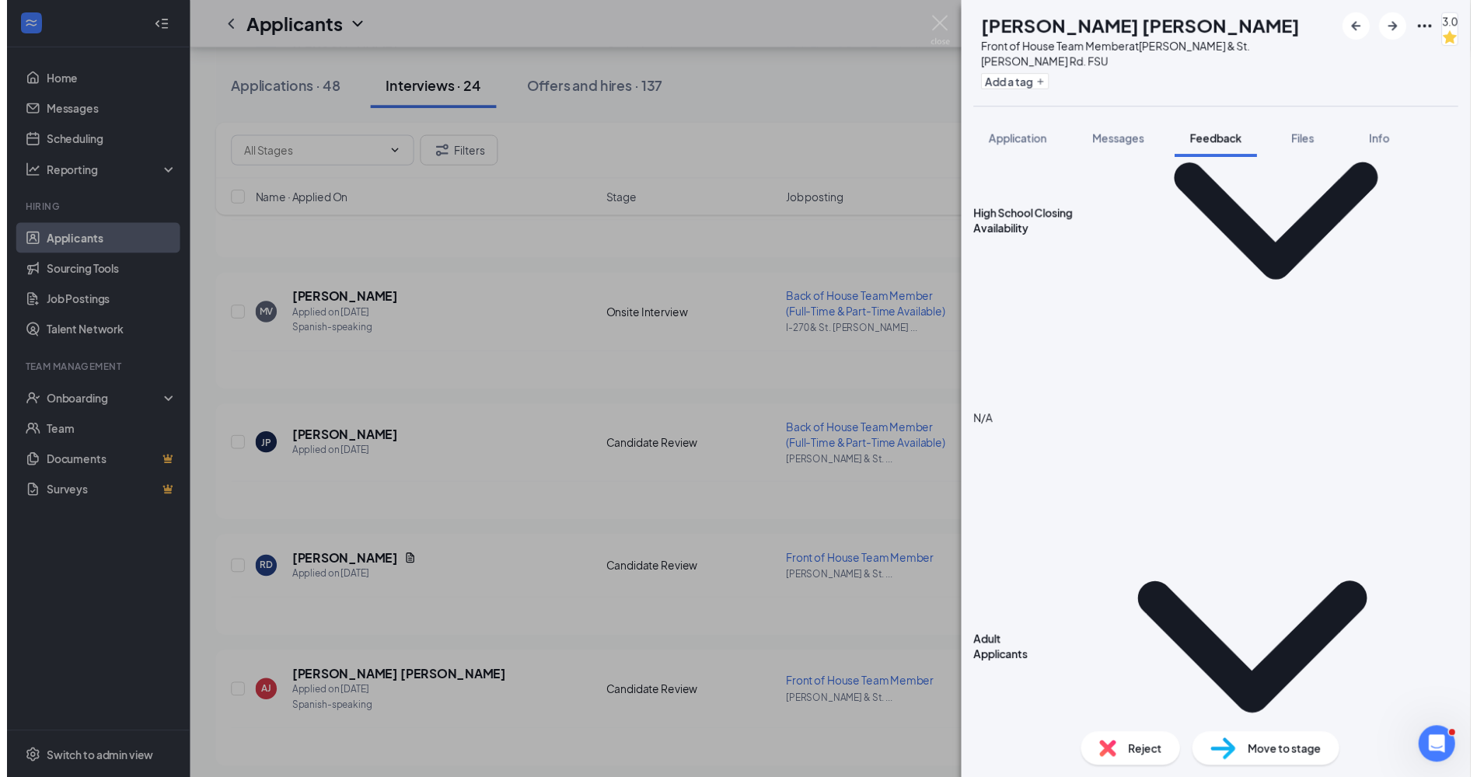
scroll to position [768, 0]
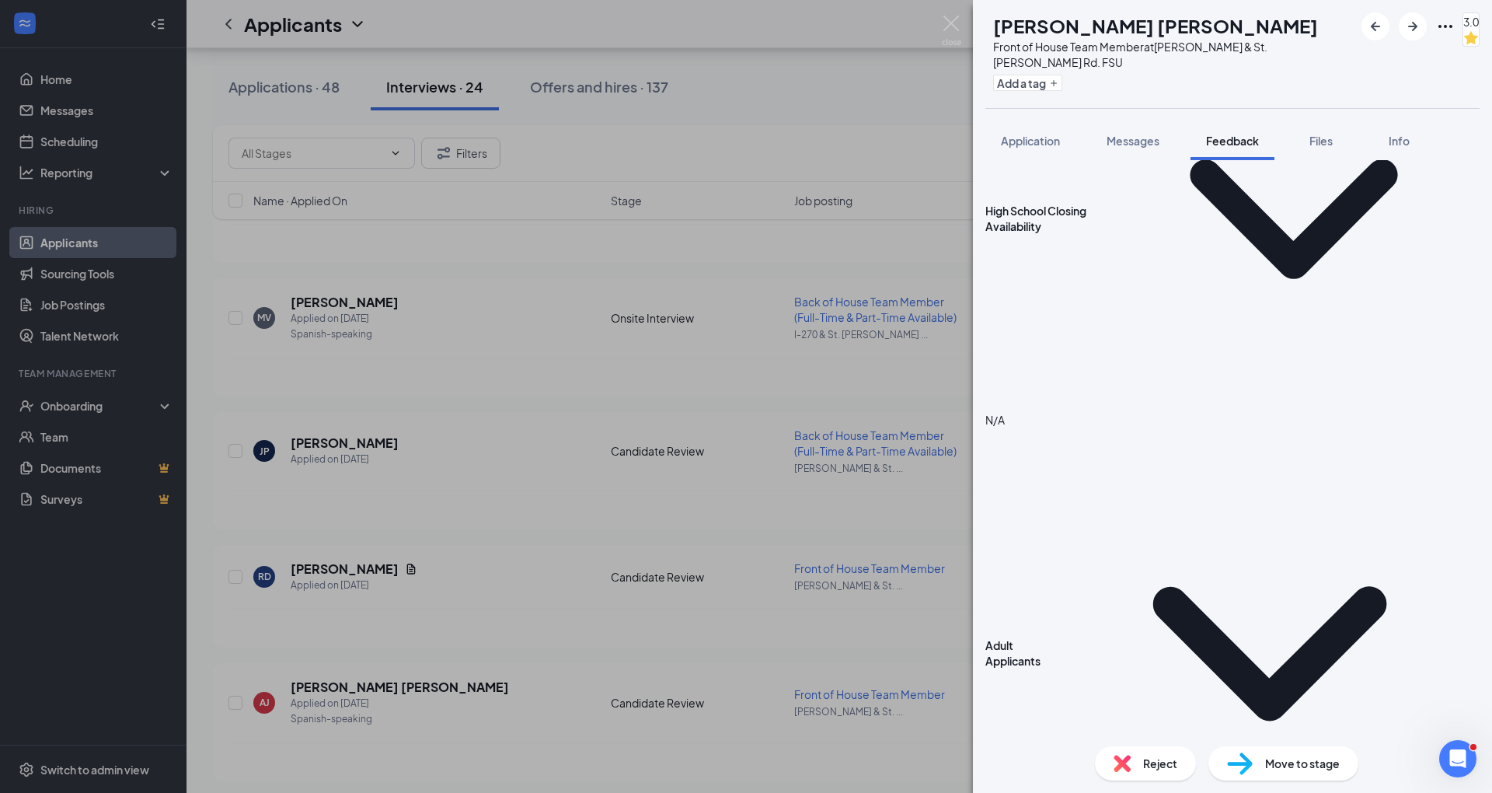
click at [832, 689] on div "AJ [PERSON_NAME] [PERSON_NAME] Front of House Team Member at [PERSON_NAME] & St…" at bounding box center [746, 396] width 1492 height 793
